Goal: Information Seeking & Learning: Learn about a topic

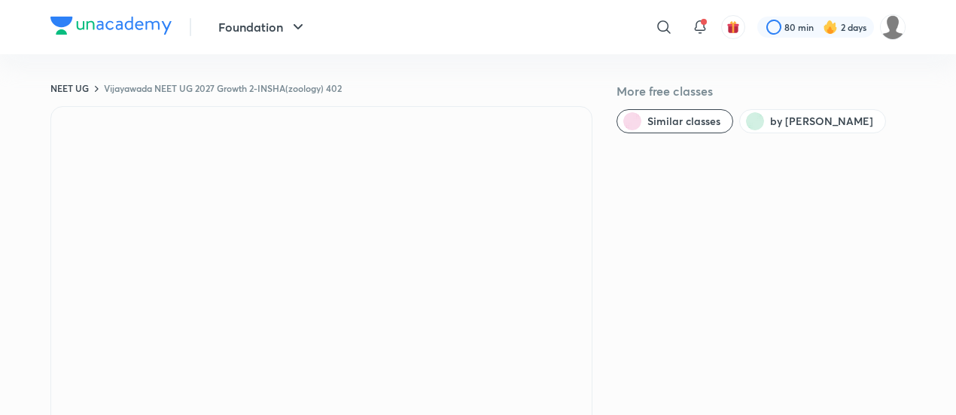
scroll to position [2, 0]
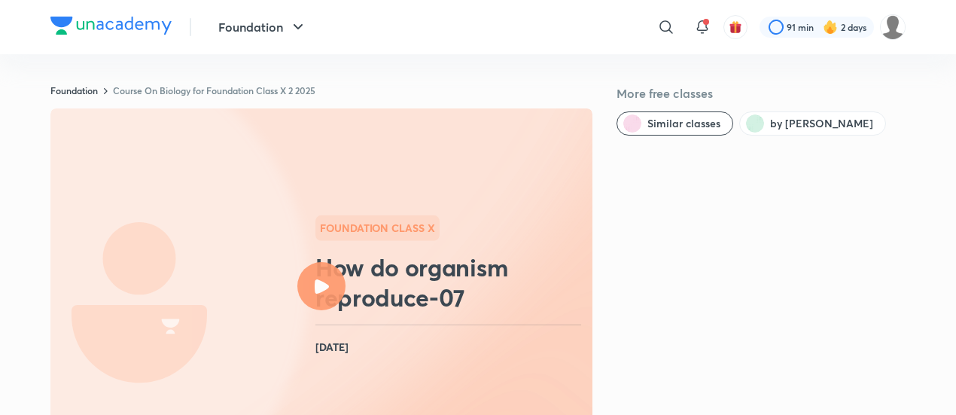
click at [324, 294] on div at bounding box center [321, 286] width 48 height 48
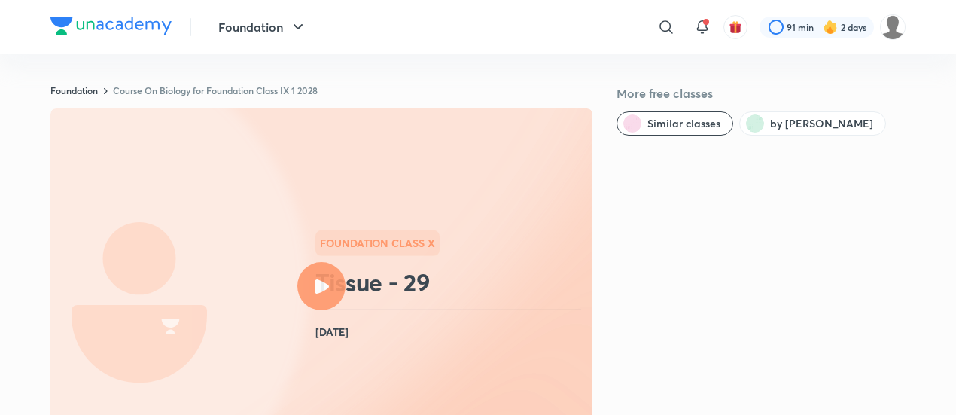
click at [301, 285] on div at bounding box center [321, 286] width 48 height 48
